Goal: Information Seeking & Learning: Learn about a topic

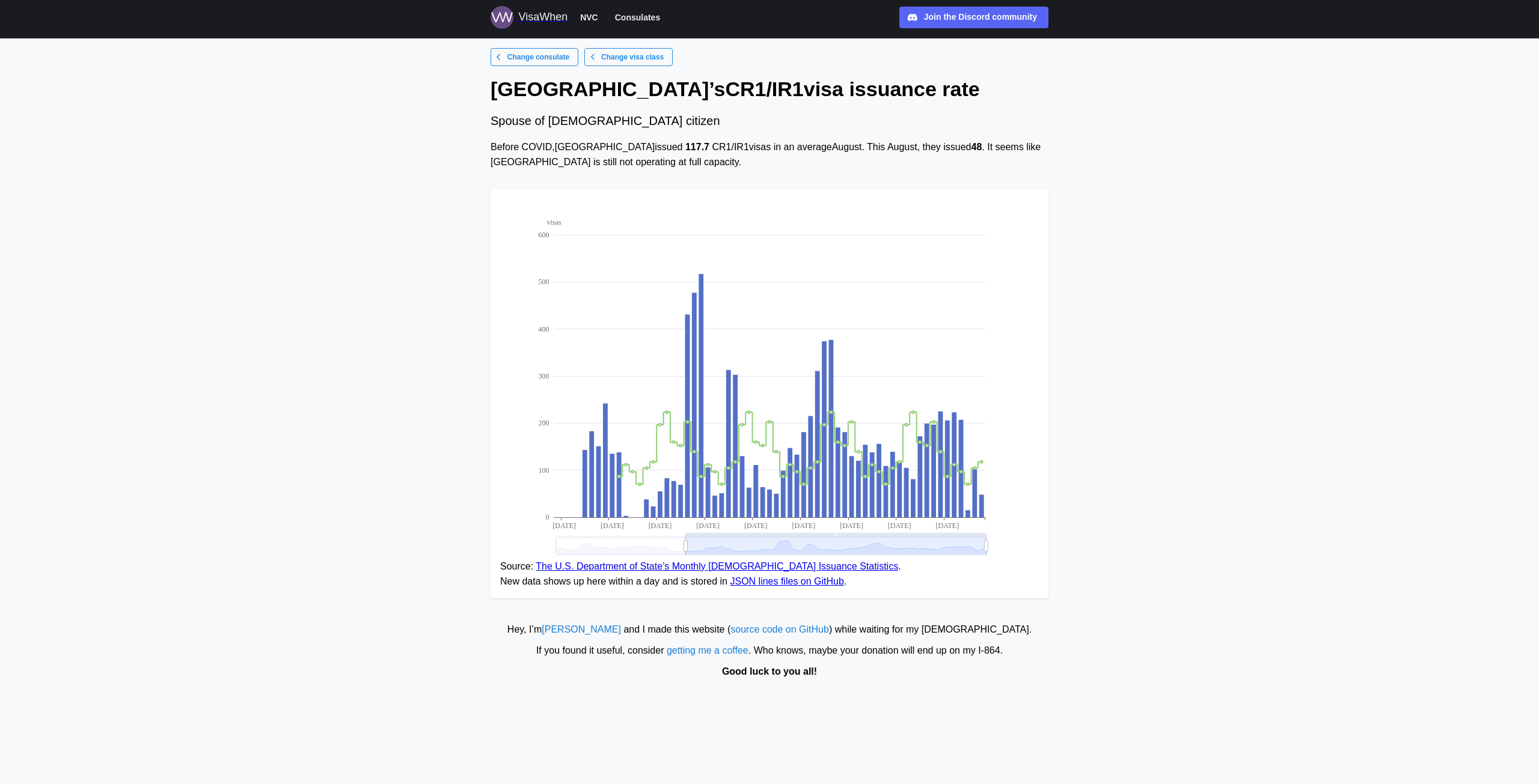
click at [538, 56] on span "Change consulate" at bounding box center [538, 56] width 62 height 16
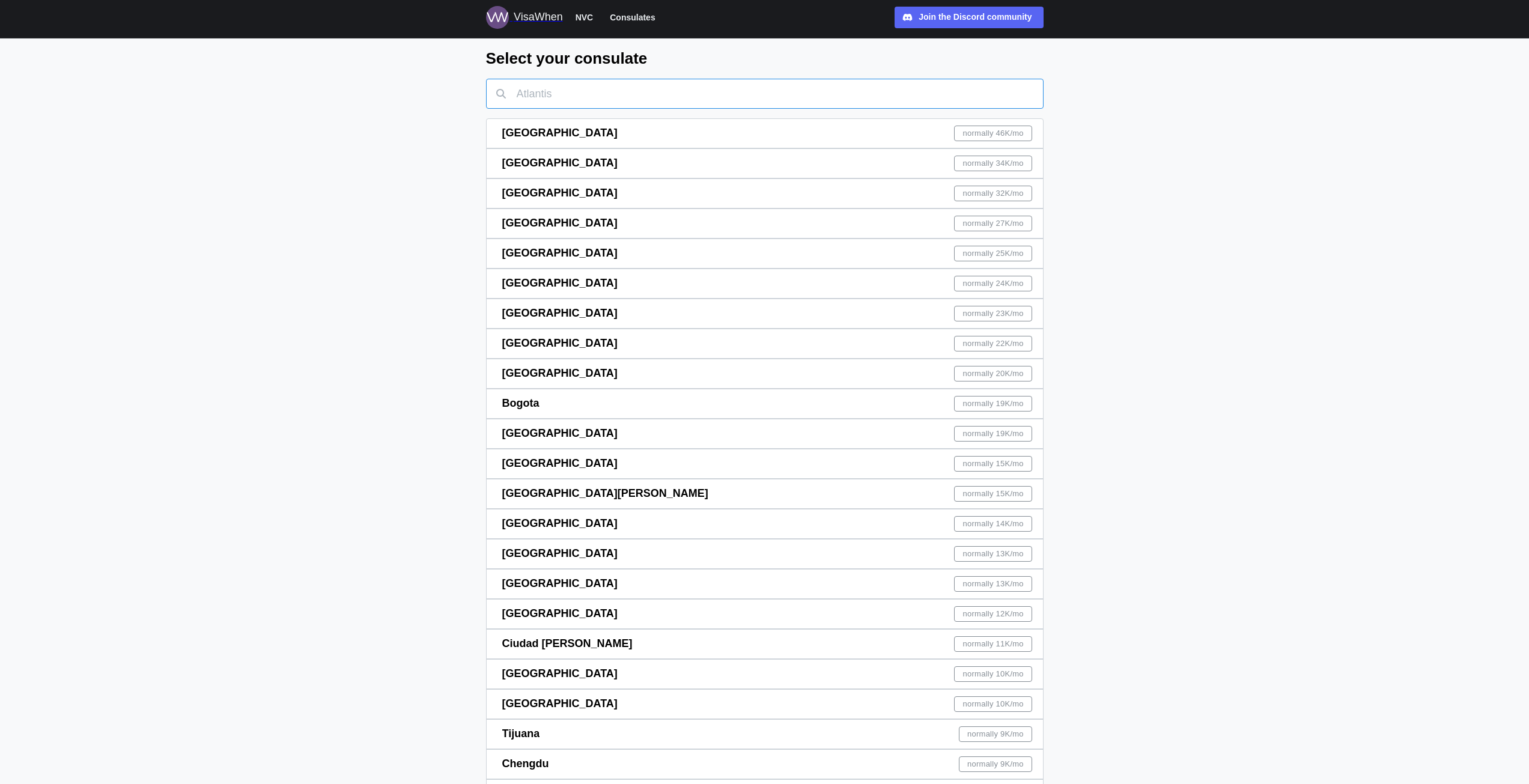
click at [638, 81] on input "text" at bounding box center [765, 93] width 558 height 30
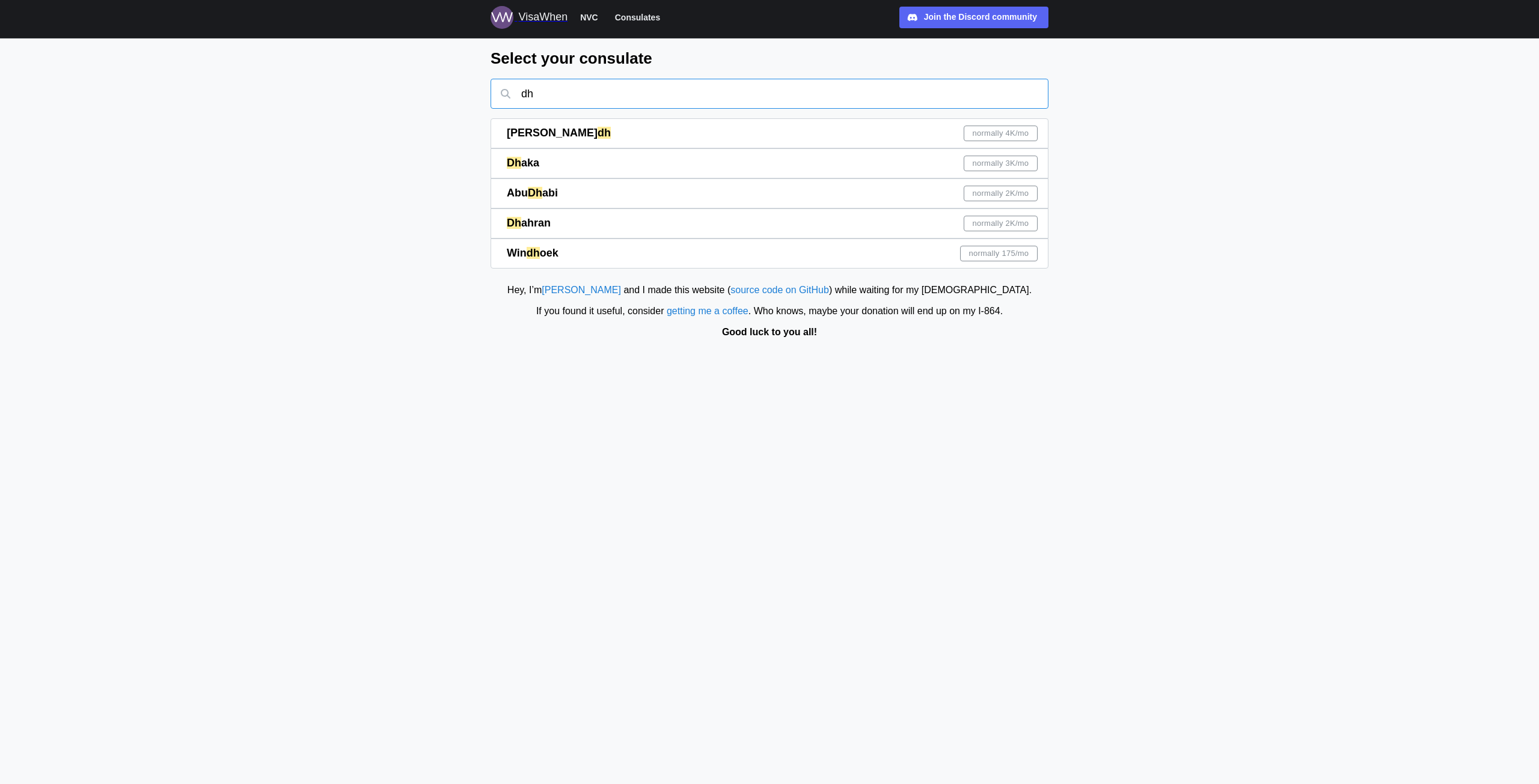
type input "dh"
click at [545, 157] on div "Dh aka normally 3K /mo" at bounding box center [772, 163] width 531 height 29
